Goal: Find specific page/section: Find specific page/section

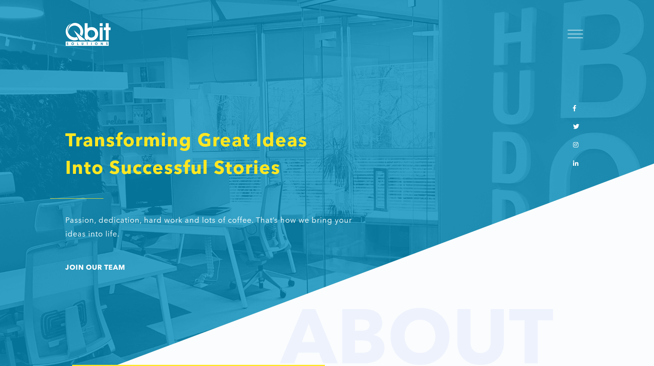
click at [579, 36] on div at bounding box center [575, 35] width 15 height 8
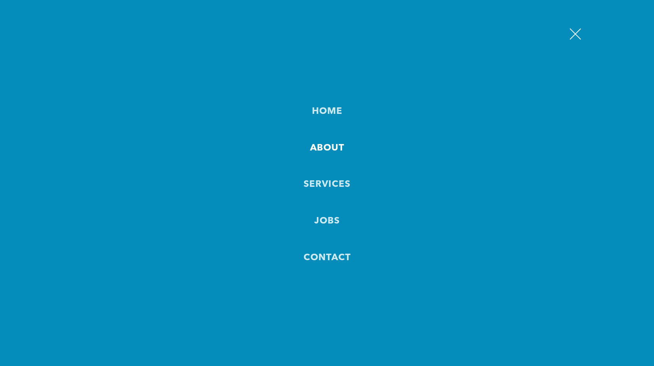
click at [334, 149] on link "About" at bounding box center [327, 148] width 34 height 18
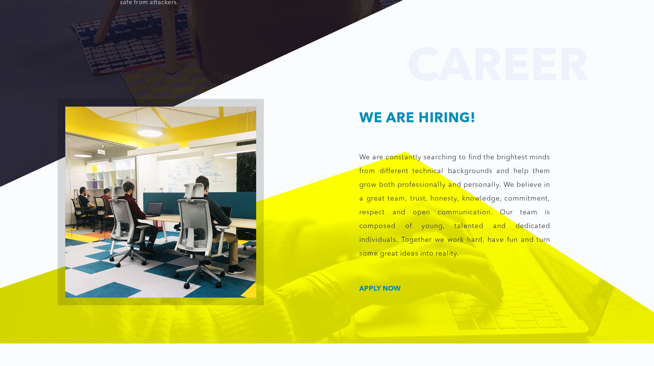
scroll to position [1153, 0]
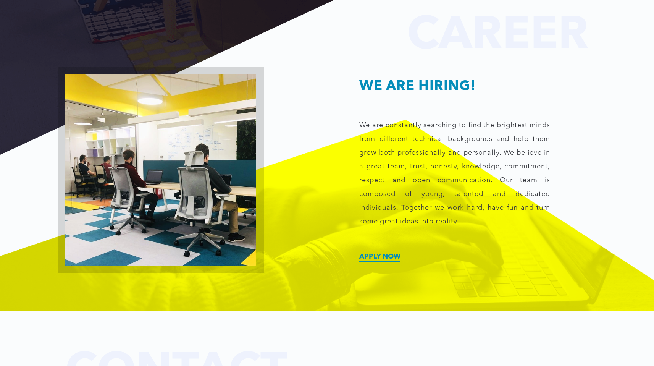
click at [368, 253] on link "Apply now" at bounding box center [379, 256] width 41 height 7
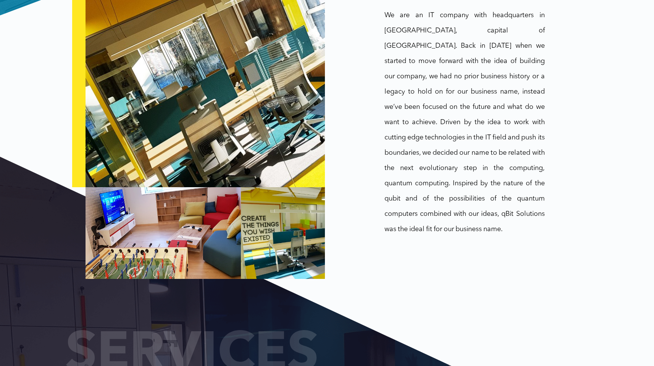
scroll to position [0, 0]
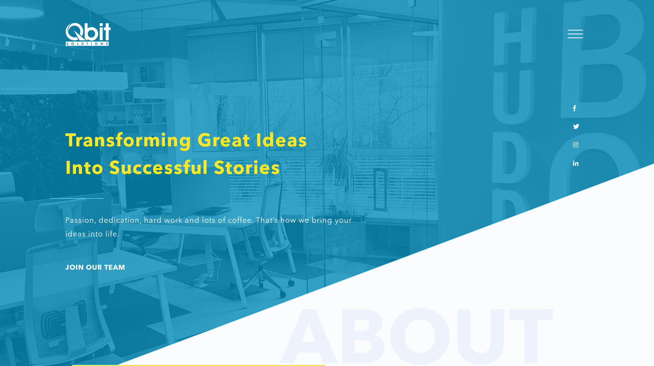
click at [575, 144] on icon at bounding box center [575, 145] width 5 height 6
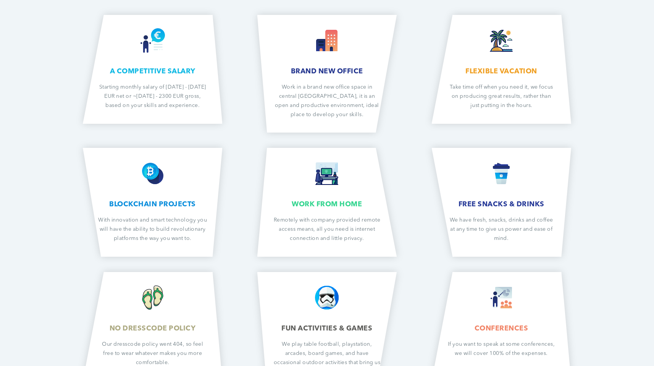
scroll to position [858, 0]
